Goal: Task Accomplishment & Management: Use online tool/utility

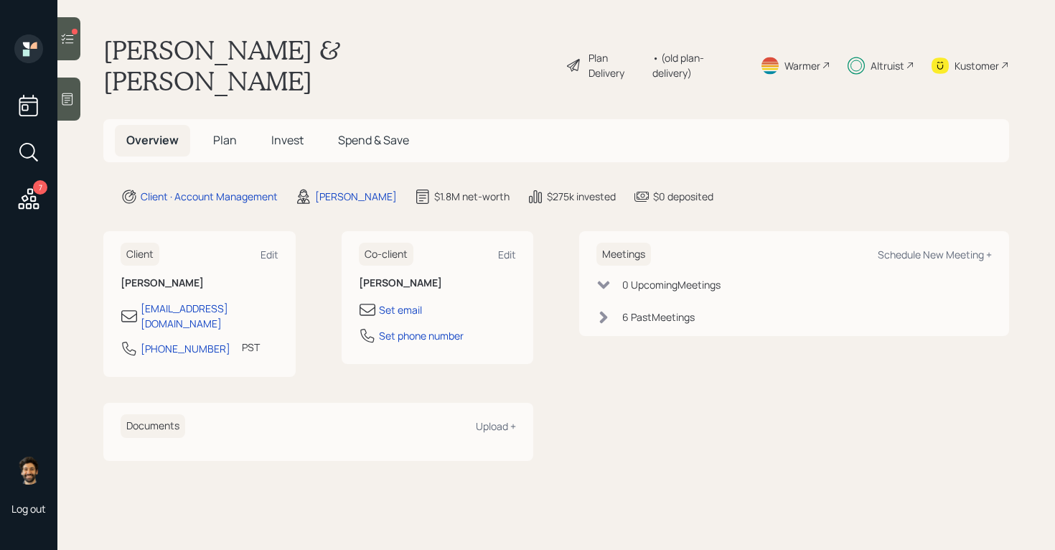
click at [74, 31] on div at bounding box center [75, 32] width 6 height 6
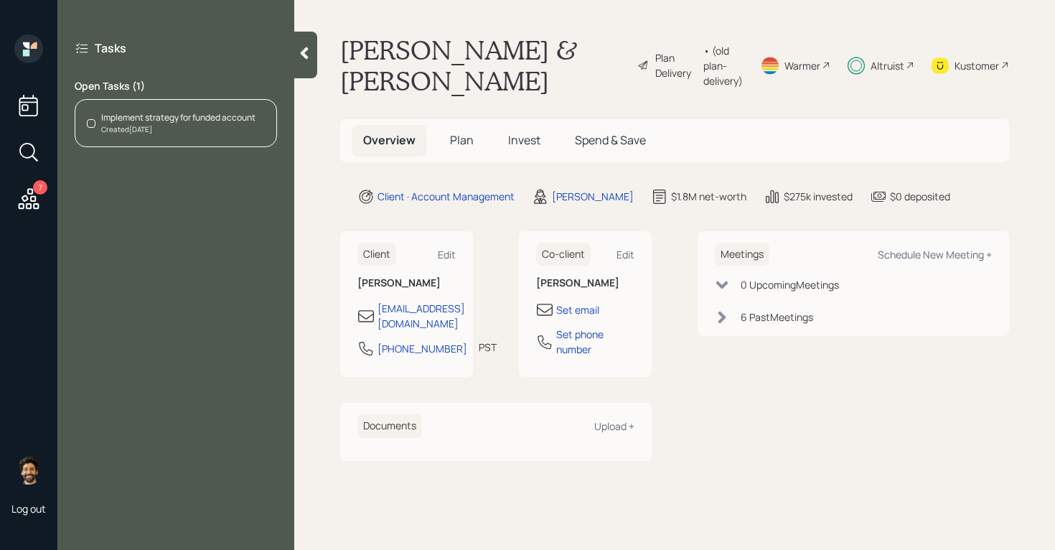
click at [190, 134] on div "Created Today" at bounding box center [178, 129] width 154 height 11
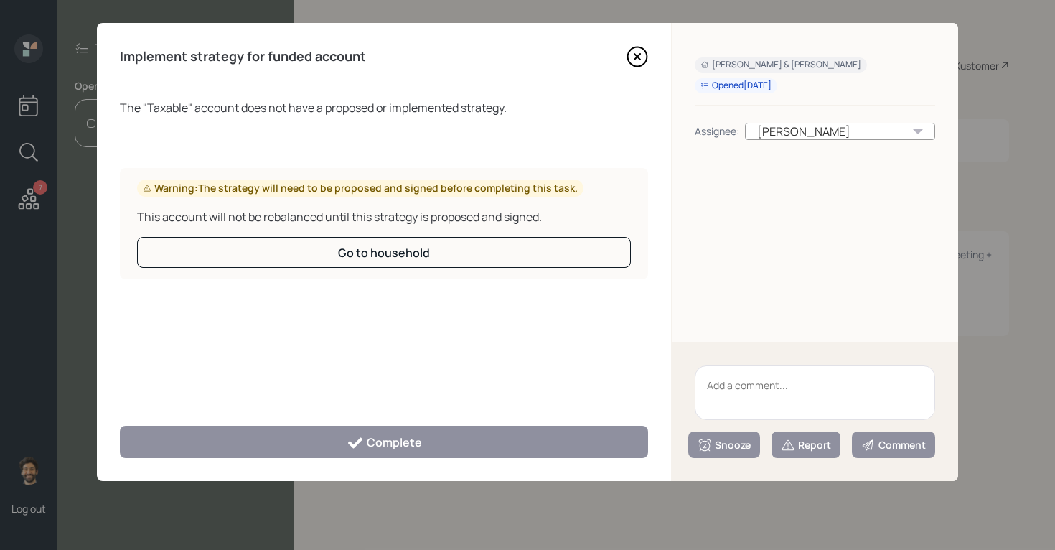
click at [638, 62] on icon at bounding box center [638, 57] width 22 height 22
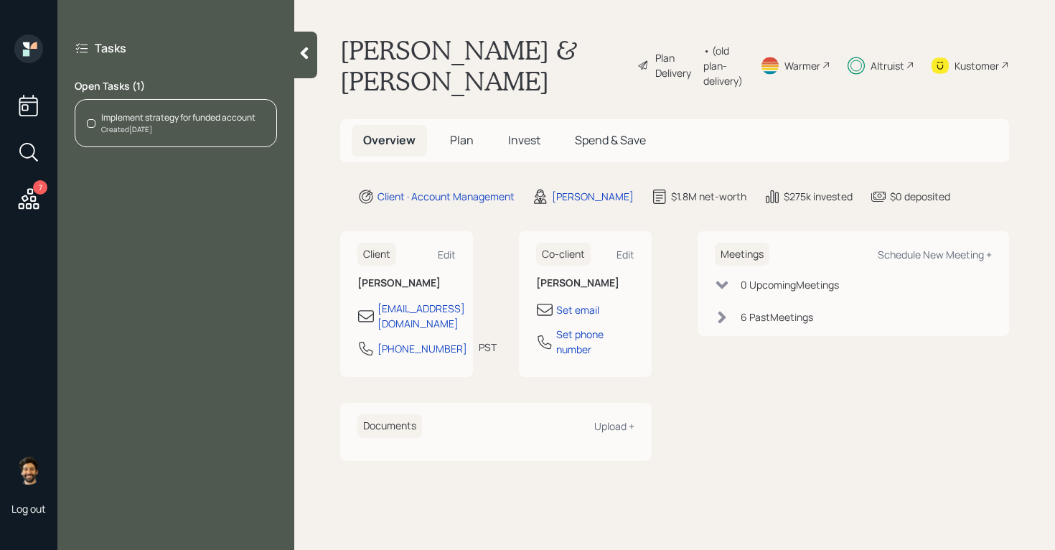
click at [533, 149] on h5 "Invest" at bounding box center [524, 140] width 55 height 31
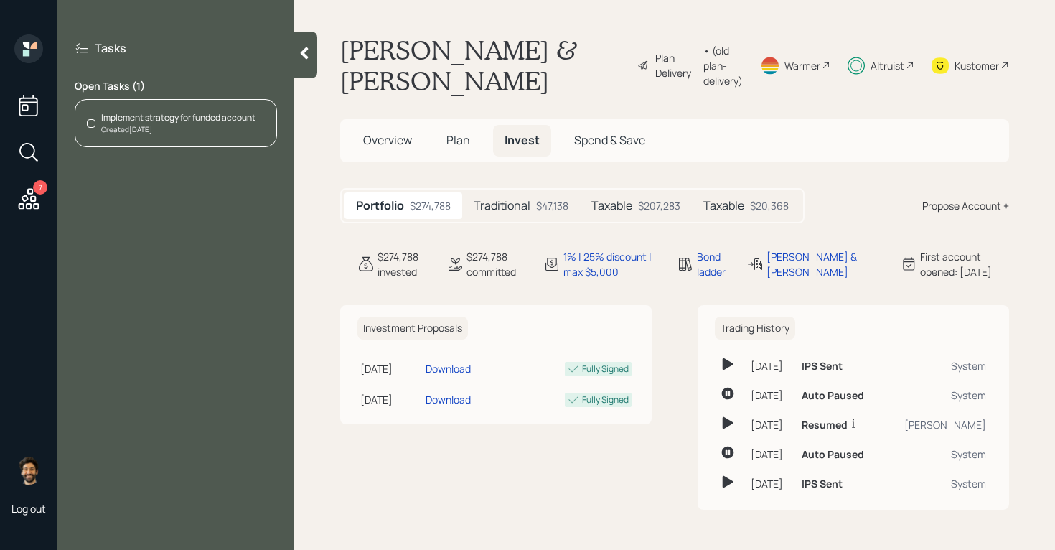
click at [510, 206] on h5 "Traditional" at bounding box center [502, 206] width 57 height 14
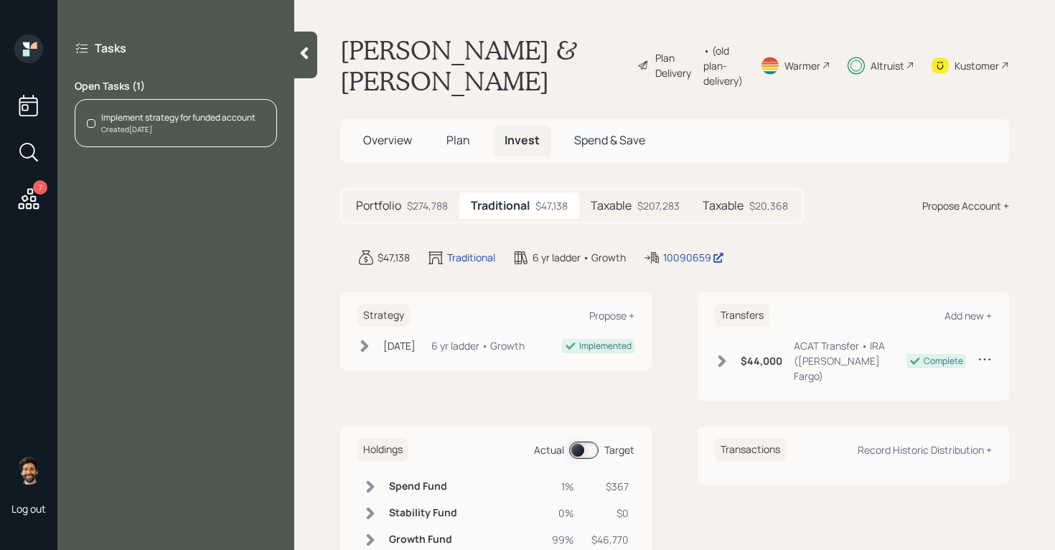
click at [620, 204] on h5 "Taxable" at bounding box center [611, 206] width 41 height 14
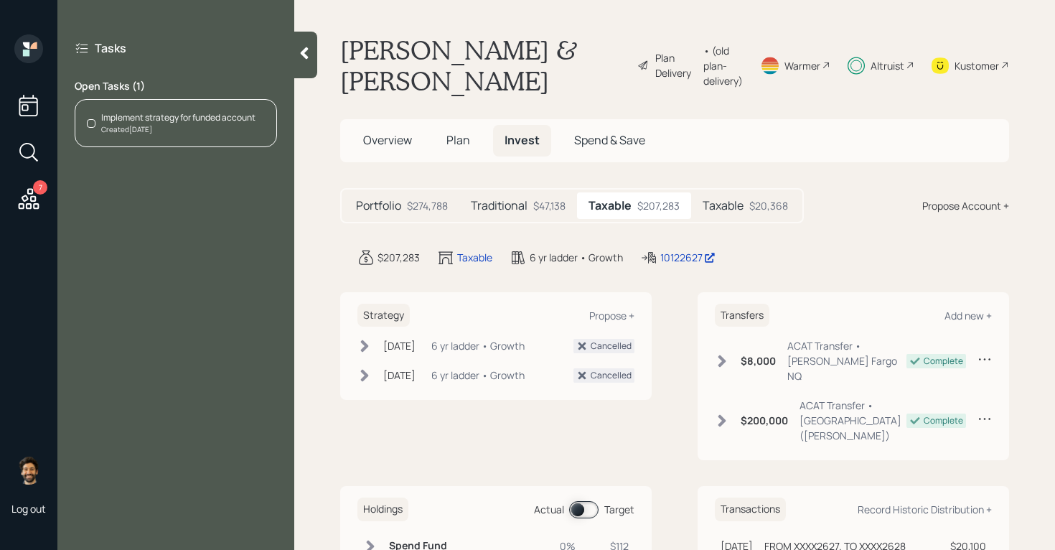
click at [741, 199] on h5 "Taxable" at bounding box center [723, 206] width 41 height 14
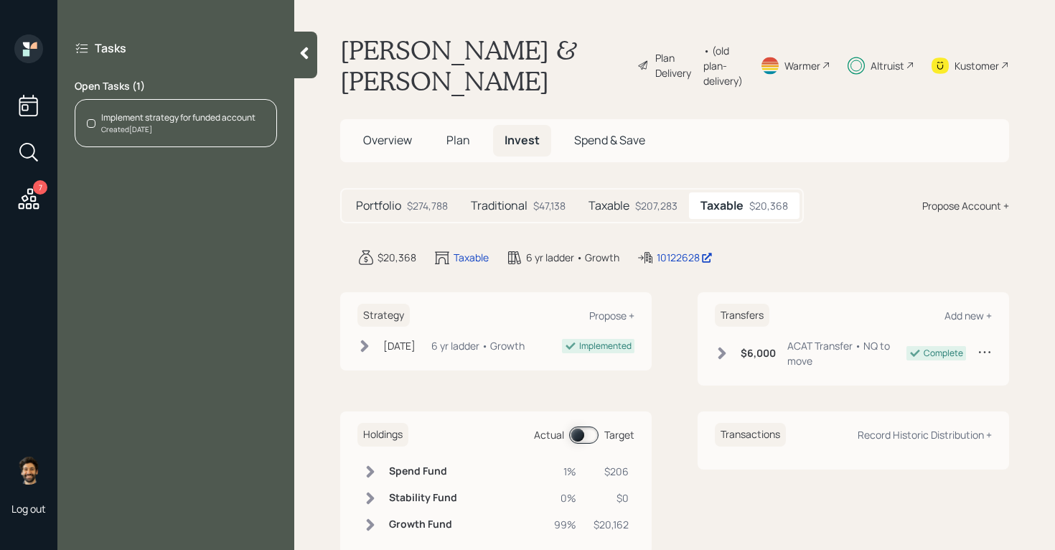
click at [439, 201] on div "$274,788" at bounding box center [427, 205] width 41 height 15
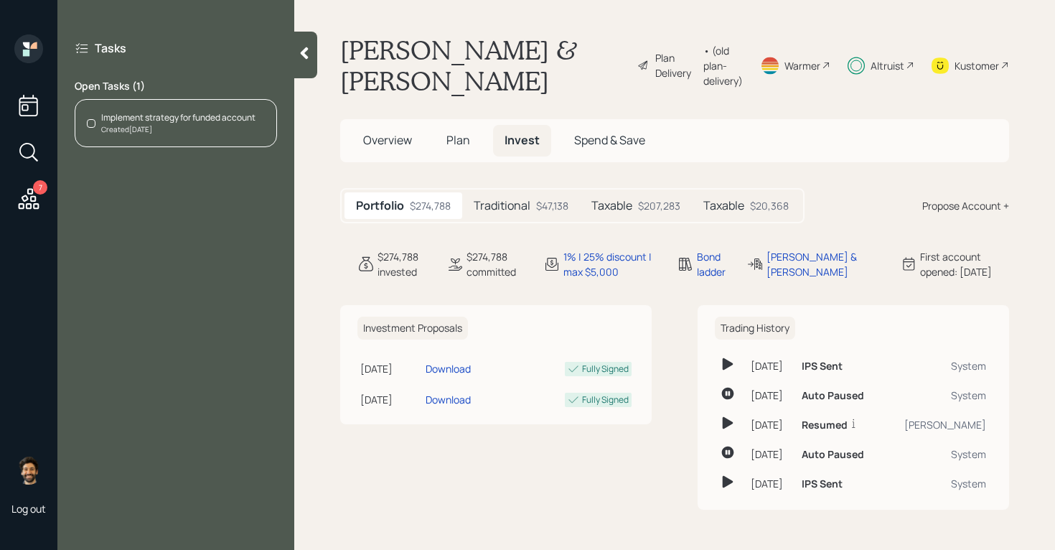
click at [538, 193] on div "Traditional $47,138" at bounding box center [521, 205] width 118 height 27
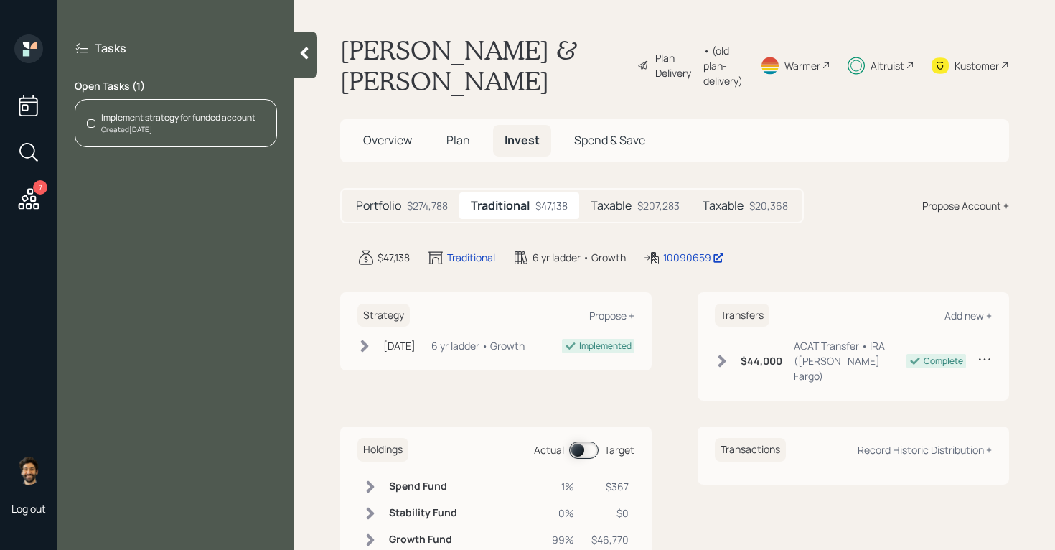
click at [646, 199] on div "$207,283" at bounding box center [658, 205] width 42 height 15
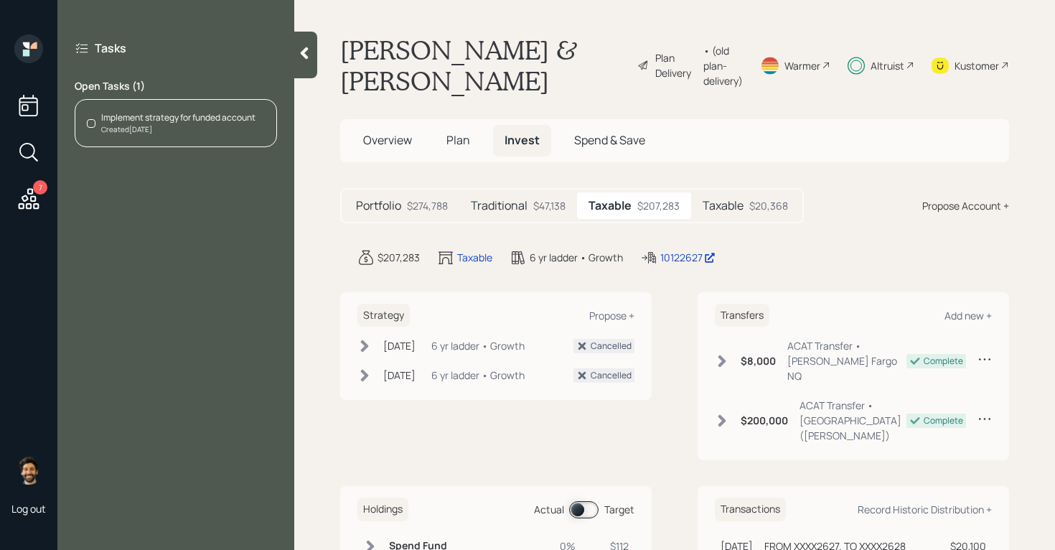
click at [749, 206] on div "Taxable $20,368" at bounding box center [745, 205] width 108 height 27
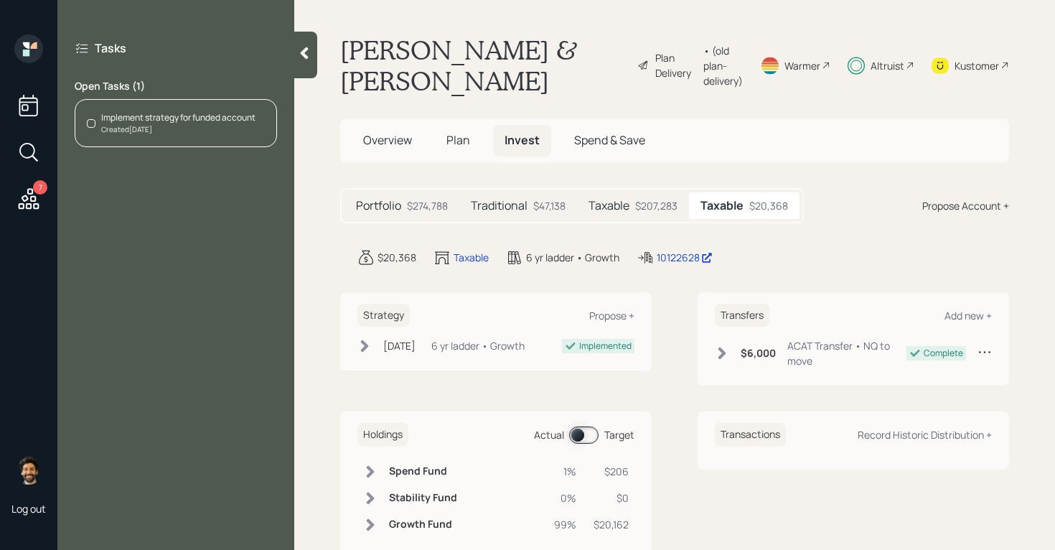
click at [673, 207] on div "$207,283" at bounding box center [656, 205] width 42 height 15
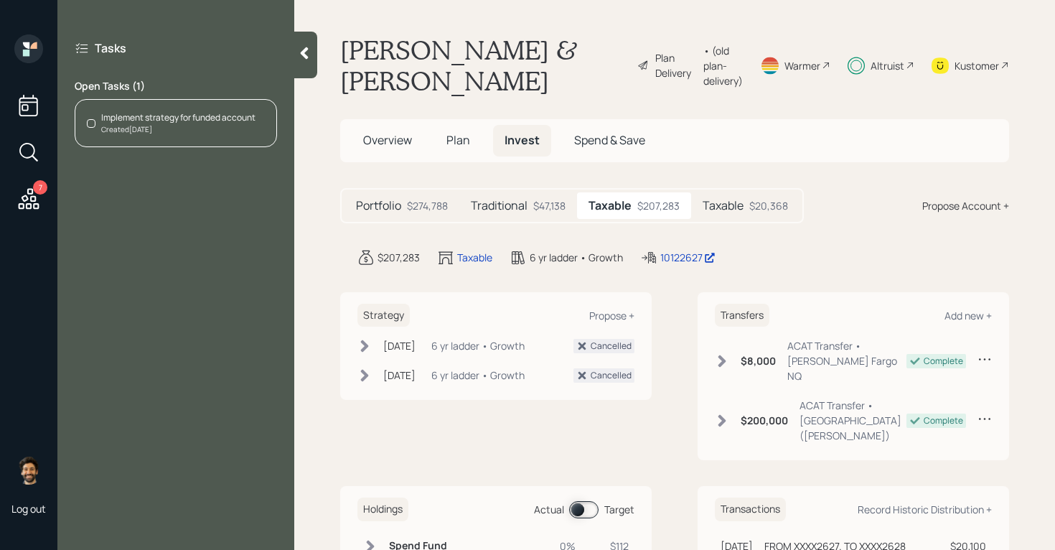
click at [169, 118] on div "Implement strategy for funded account" at bounding box center [178, 117] width 154 height 13
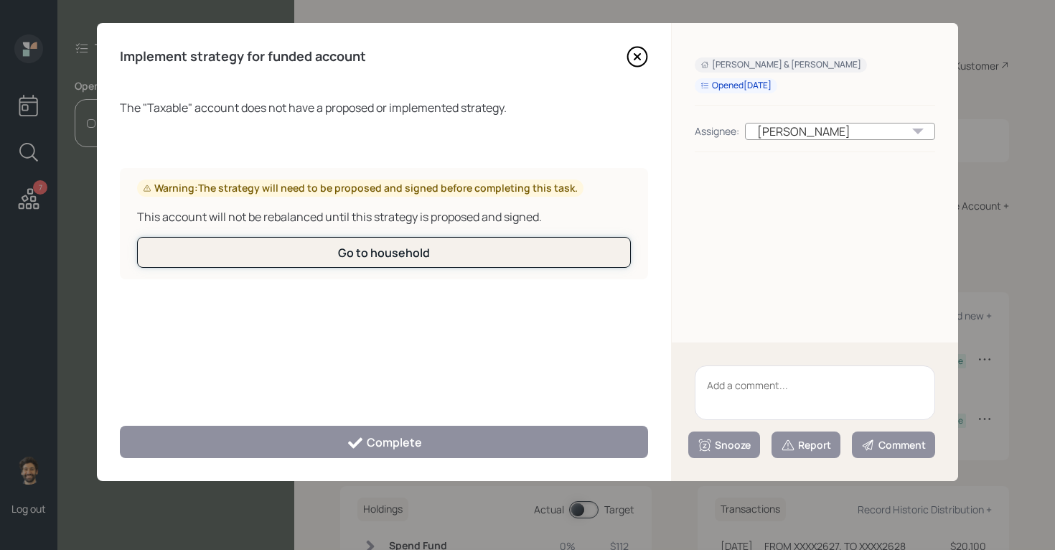
click at [491, 258] on button "Go to household" at bounding box center [384, 252] width 494 height 31
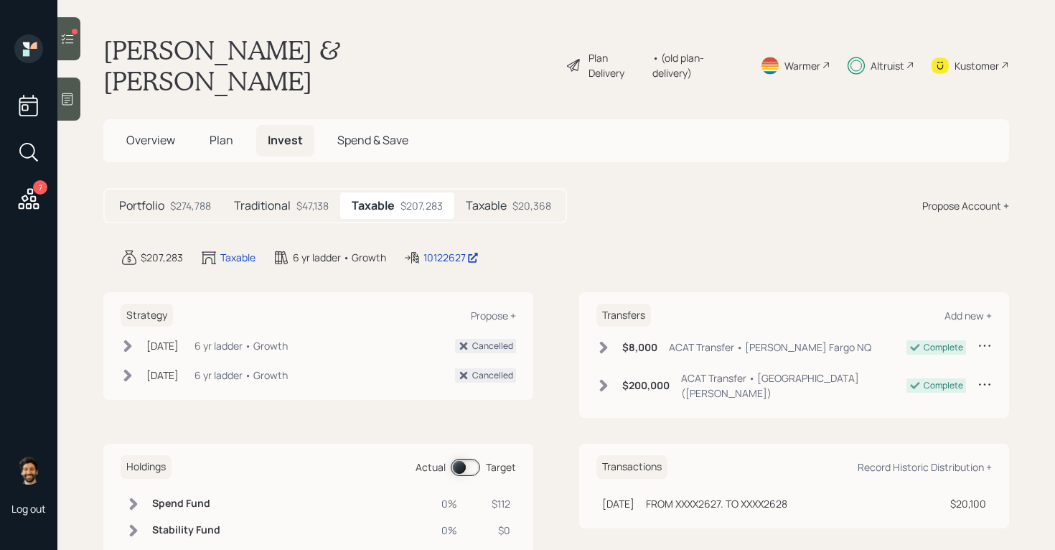
click at [78, 46] on div at bounding box center [68, 38] width 23 height 43
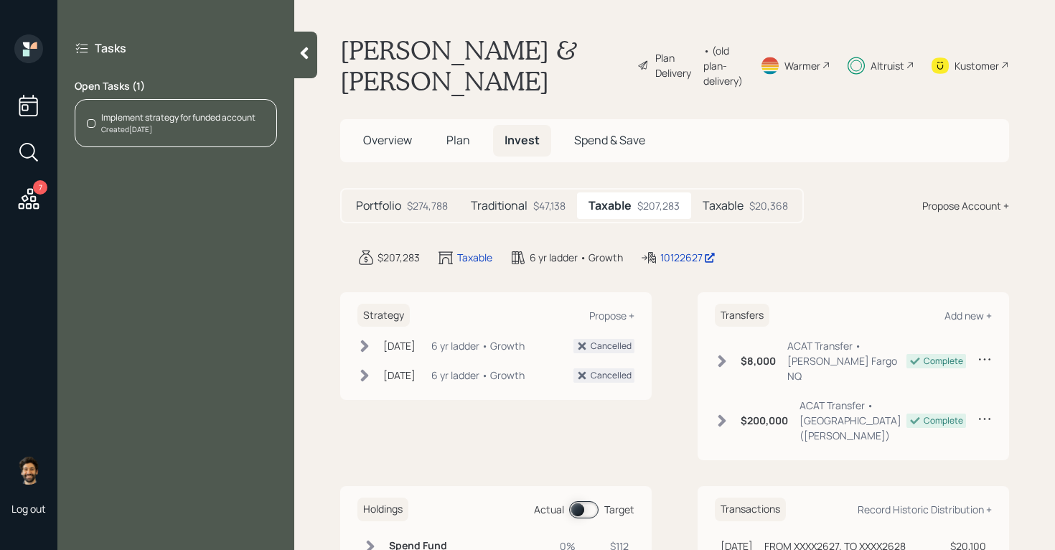
click at [154, 113] on div "Implement strategy for funded account" at bounding box center [178, 117] width 154 height 13
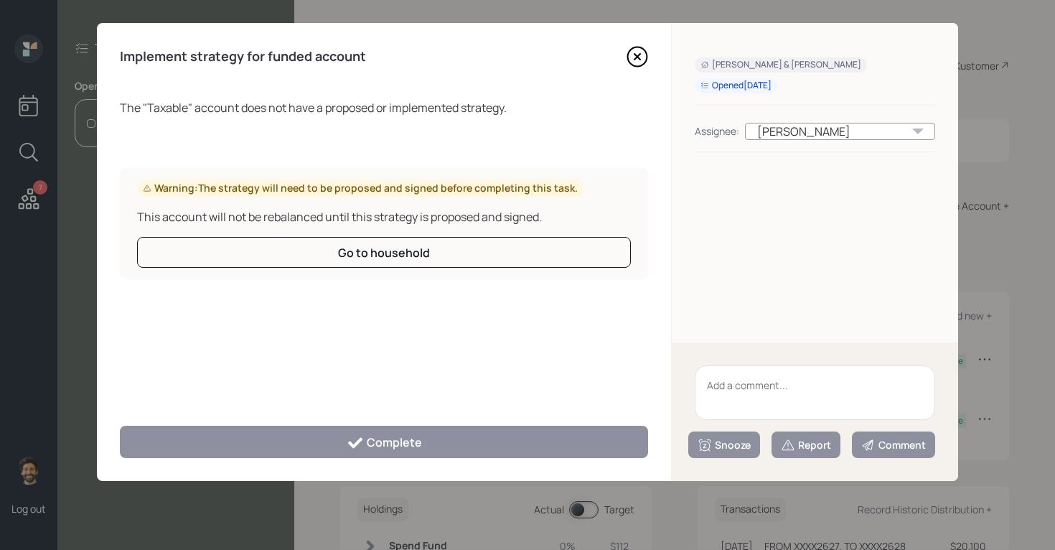
click at [744, 396] on textarea at bounding box center [815, 392] width 240 height 55
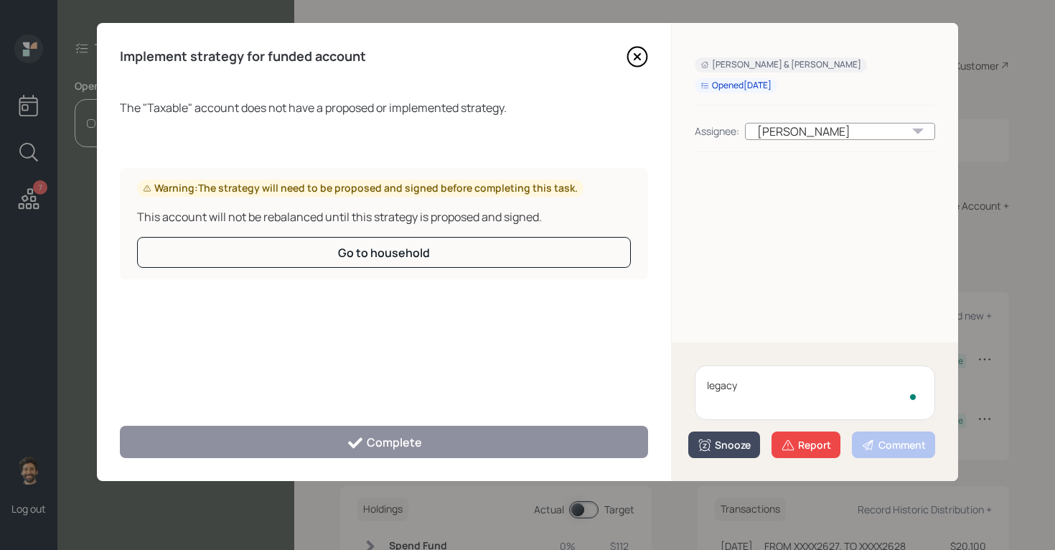
type textarea "legacy"
click at [737, 436] on button "Snooze" at bounding box center [724, 444] width 72 height 27
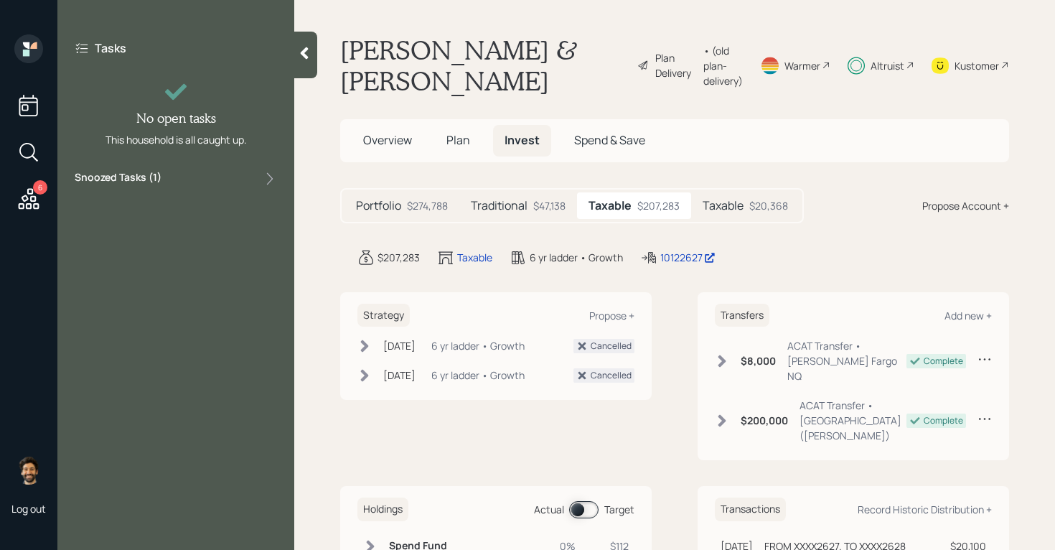
click at [30, 191] on icon at bounding box center [29, 199] width 26 height 26
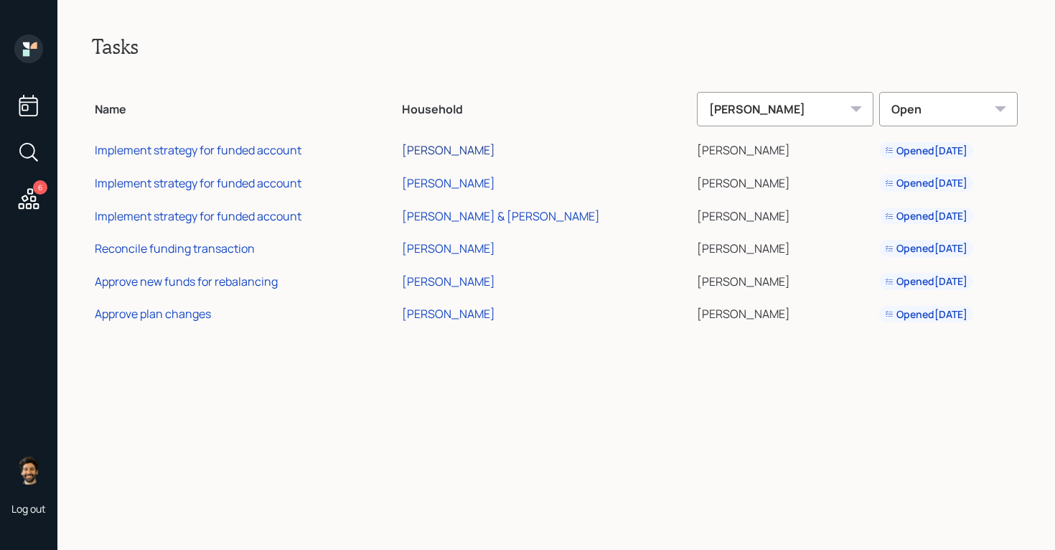
click at [482, 154] on div "[PERSON_NAME]" at bounding box center [448, 150] width 93 height 16
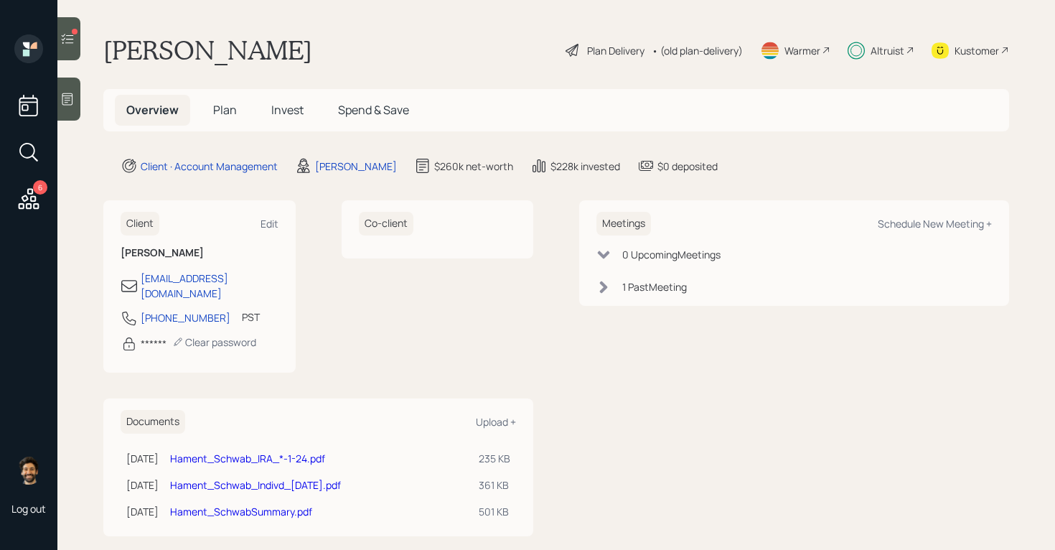
click at [68, 38] on icon at bounding box center [67, 39] width 14 height 14
